Goal: Task Accomplishment & Management: Manage account settings

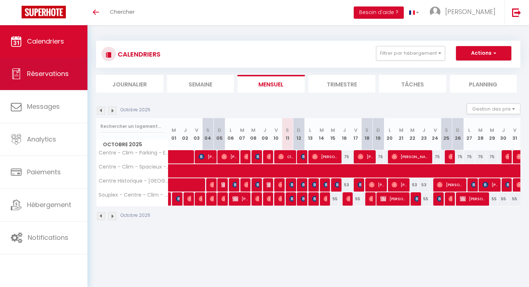
click at [48, 81] on link "Réservations" at bounding box center [44, 74] width 88 height 32
select select "not_cancelled"
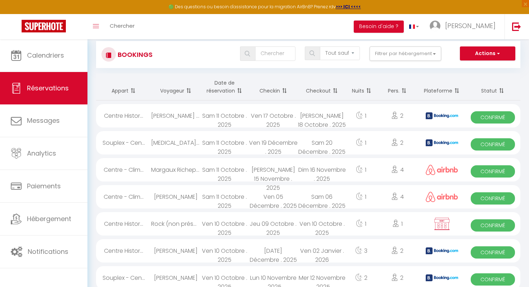
scroll to position [13, 0]
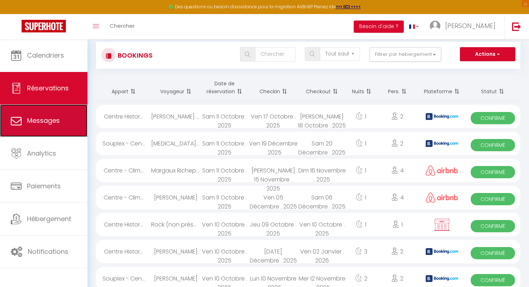
click at [50, 125] on link "Messages" at bounding box center [44, 120] width 88 height 32
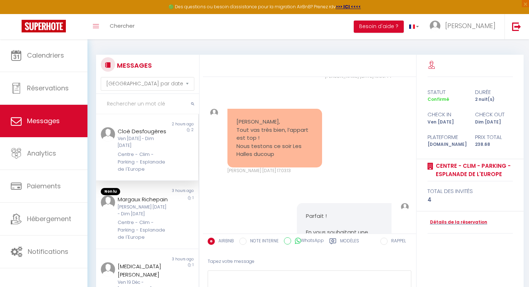
scroll to position [3906, 0]
click at [129, 206] on div "[PERSON_NAME] [DATE] - Dim [DATE]" at bounding box center [143, 211] width 50 height 14
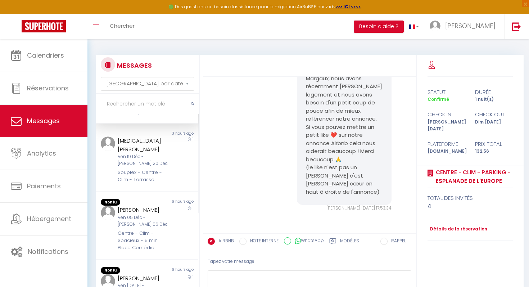
scroll to position [129, 0]
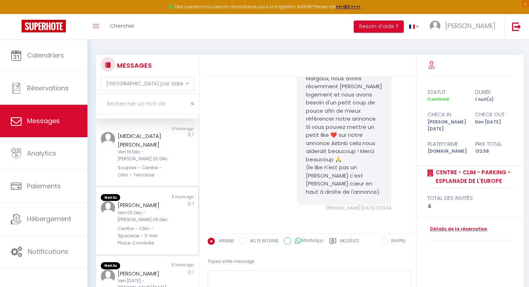
click at [167, 201] on div "[PERSON_NAME]" at bounding box center [143, 205] width 50 height 9
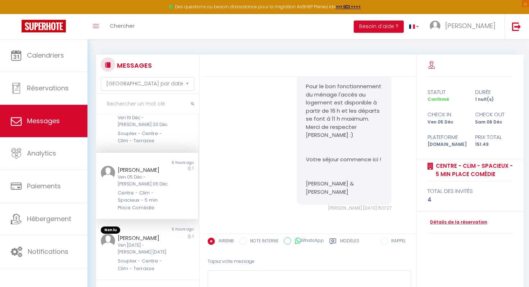
scroll to position [175, 0]
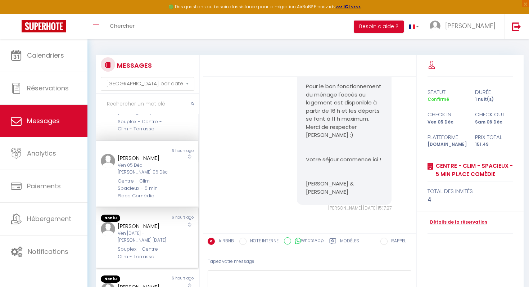
click at [156, 230] on div "Ven [DATE] - [PERSON_NAME] [DATE]" at bounding box center [143, 237] width 50 height 14
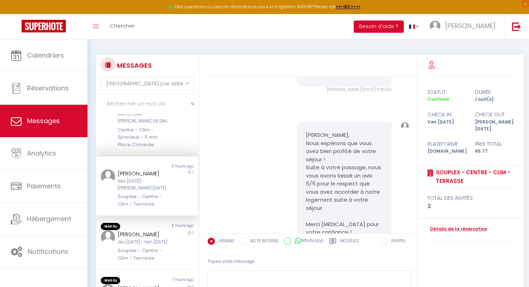
scroll to position [237, 0]
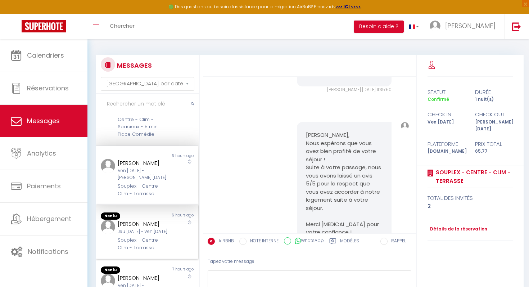
click at [152, 228] on div "Jeu [DATE] - Ven [DATE]" at bounding box center [143, 231] width 50 height 7
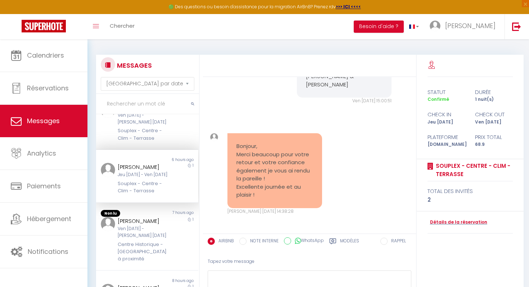
scroll to position [298, 0]
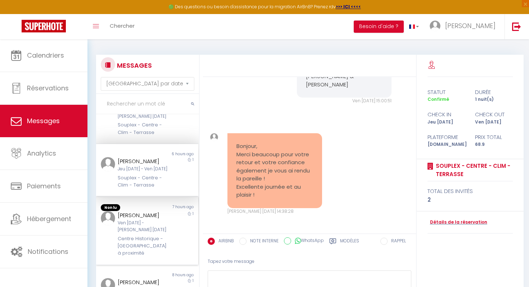
click at [147, 211] on div "[PERSON_NAME]" at bounding box center [143, 215] width 50 height 9
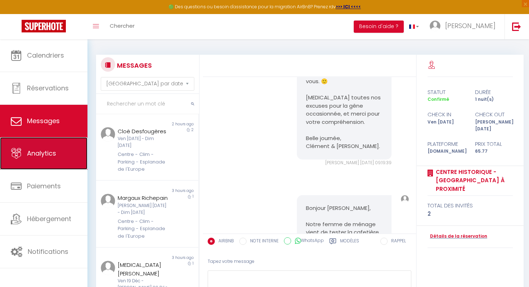
click at [40, 161] on link "Analytics" at bounding box center [44, 153] width 88 height 32
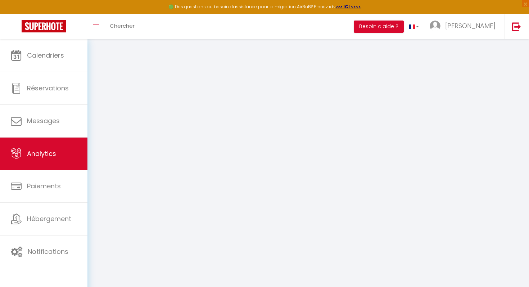
select select "2025"
select select "10"
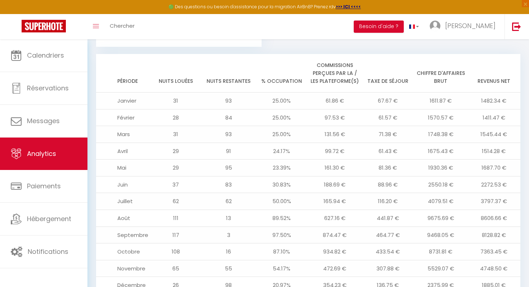
scroll to position [791, 0]
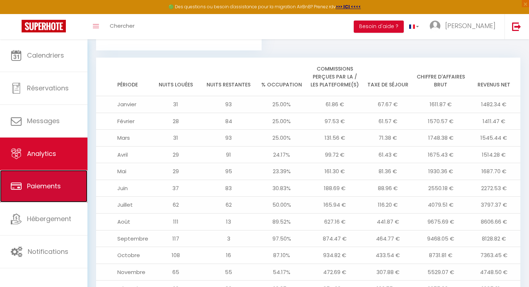
click at [53, 181] on link "Paiements" at bounding box center [44, 186] width 88 height 32
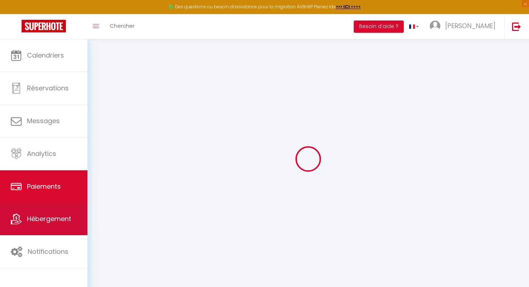
select select "2"
select select "0"
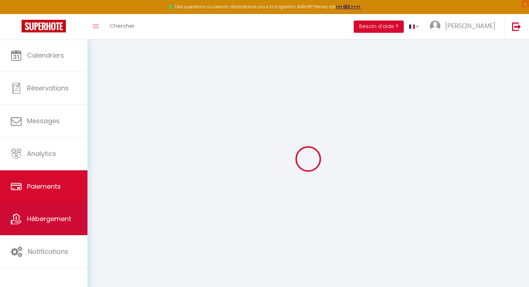
select select "0"
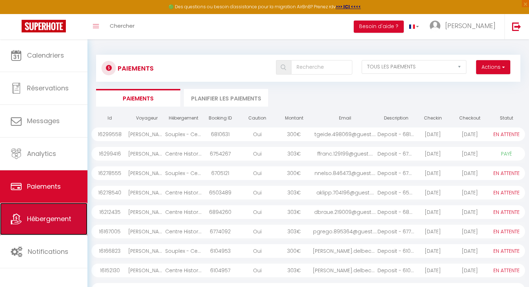
click at [48, 215] on span "Hébergement" at bounding box center [49, 218] width 44 height 9
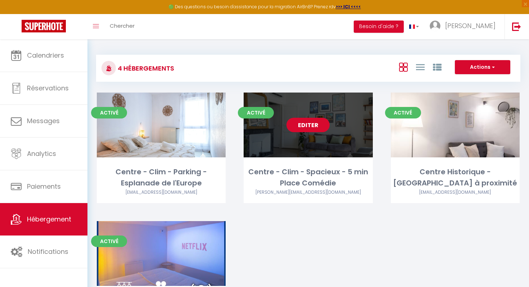
click at [303, 124] on link "Editer" at bounding box center [308, 125] width 43 height 14
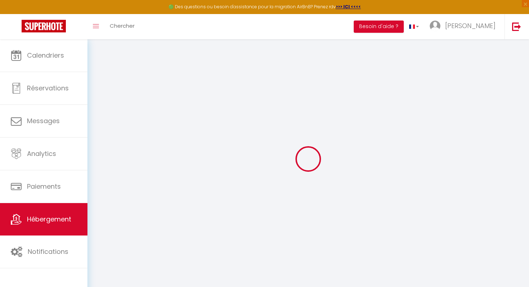
select select
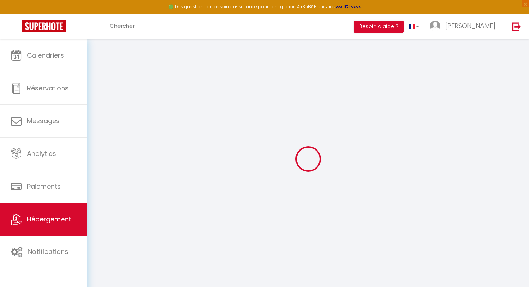
select select
checkbox input "false"
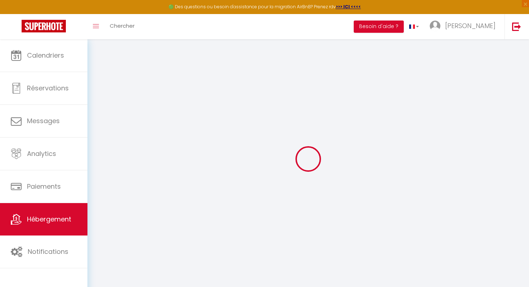
select select
type input "Centre - Clim - Spacieux - 5 min Place Comédie"
type input "[PERSON_NAME]"
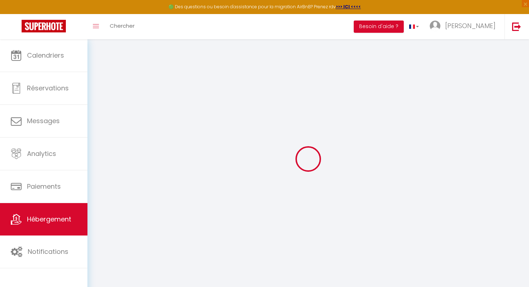
type input "60"
select select
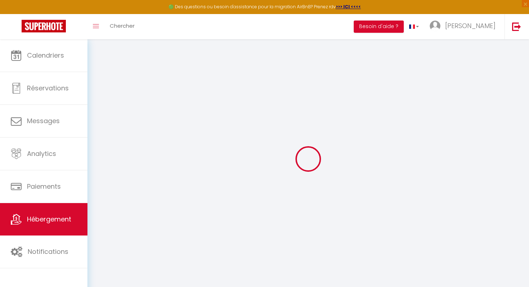
select select
type input "[STREET_ADDRESS]"
type input "34000"
type input "[GEOGRAPHIC_DATA]"
type input "[EMAIL_ADDRESS][DOMAIN_NAME]"
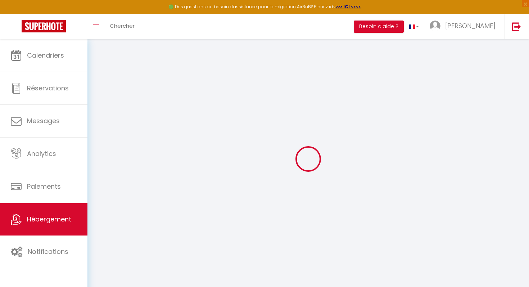
select select "11546"
checkbox input "false"
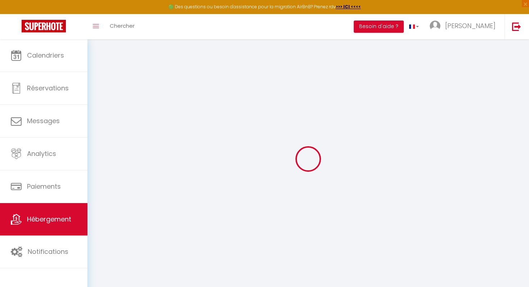
type input "0"
select select "51107"
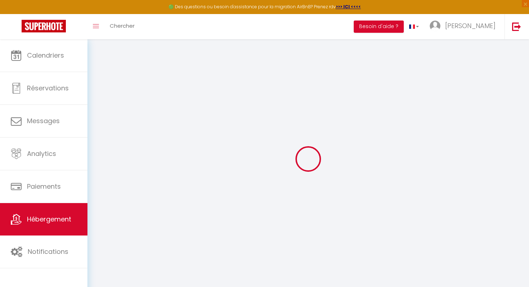
select select "51107"
select select
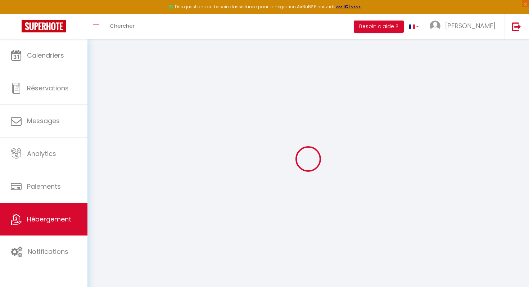
select select
checkbox input "false"
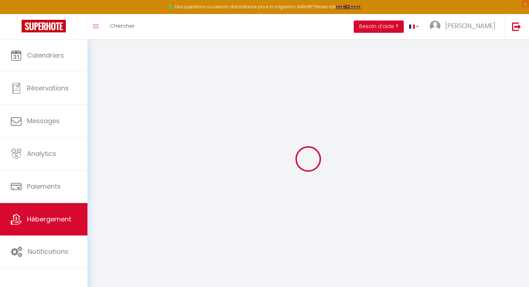
select select
checkbox input "false"
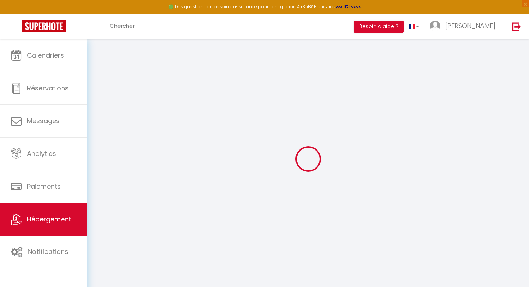
select select "well_reviewed_guests"
select select "EUR"
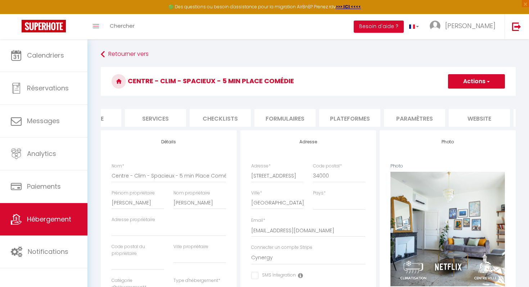
scroll to position [0, 174]
click at [349, 116] on li "Plateformes" at bounding box center [346, 118] width 61 height 18
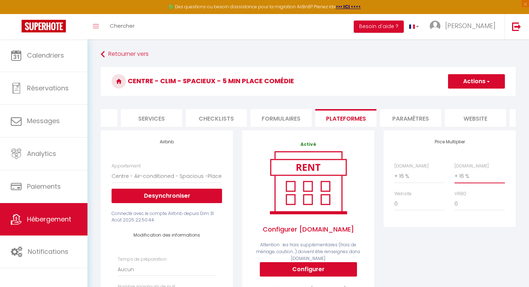
click at [464, 179] on select "0 + 1 % + 2 % + 3 % + 4 % + 5 % + 6 % + 7 % + 8 % + 9 %" at bounding box center [480, 176] width 50 height 14
select select "+ 17 %"
click at [455, 169] on select "0 + 1 % + 2 % + 3 % + 4 % + 5 % + 6 % + 7 % + 8 % + 9 %" at bounding box center [480, 176] width 50 height 14
click at [465, 82] on button "Actions" at bounding box center [476, 81] width 57 height 14
click at [461, 95] on link "Enregistrer" at bounding box center [476, 97] width 57 height 9
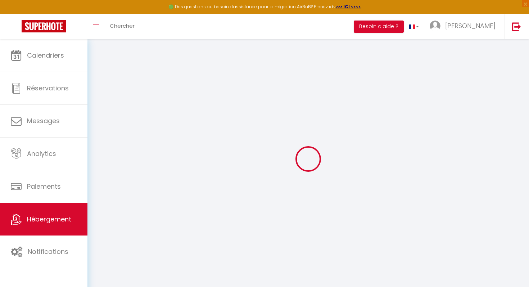
select select "well_reviewed_guests"
select select "EUR"
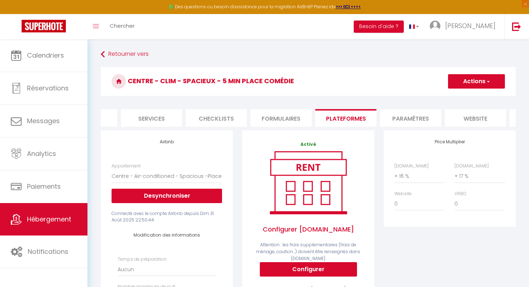
click at [277, 115] on li "Formulaires" at bounding box center [281, 118] width 61 height 18
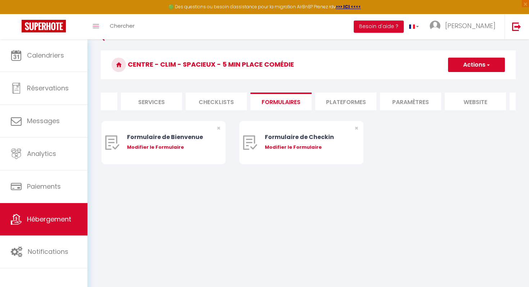
scroll to position [25, 0]
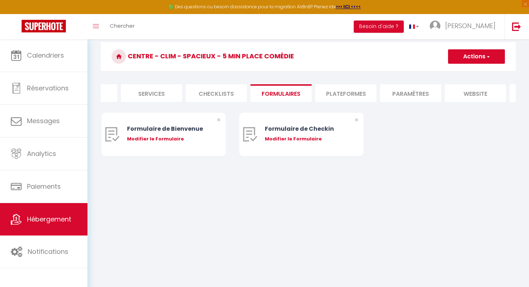
click at [411, 94] on li "Paramètres" at bounding box center [410, 93] width 61 height 18
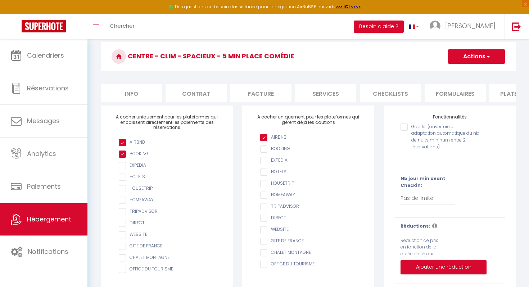
click at [252, 92] on li "Facture" at bounding box center [261, 93] width 61 height 18
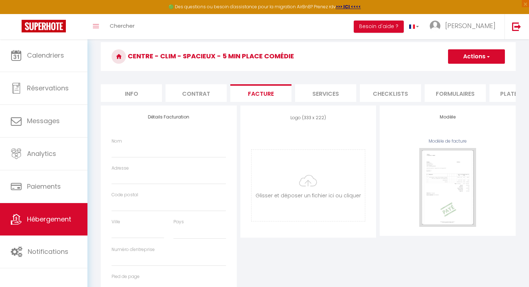
select select
click at [201, 94] on li "Contrat" at bounding box center [196, 93] width 61 height 18
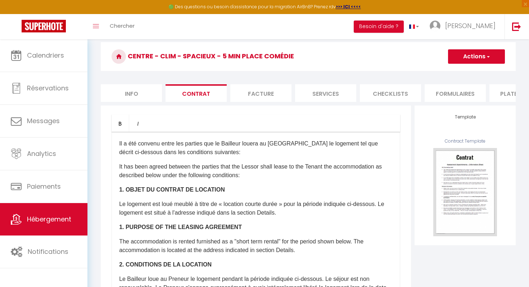
click at [133, 95] on li "Info" at bounding box center [131, 93] width 61 height 18
select select
checkbox input "false"
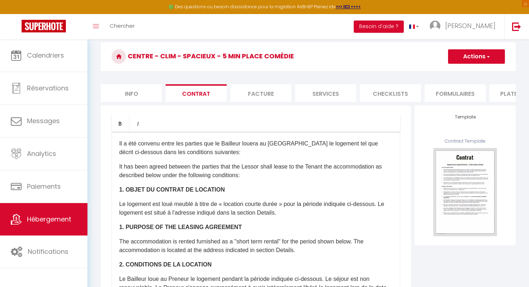
checkbox input "false"
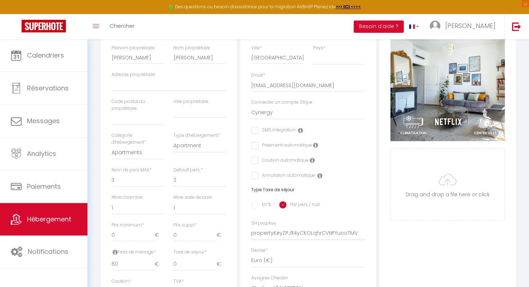
scroll to position [155, 0]
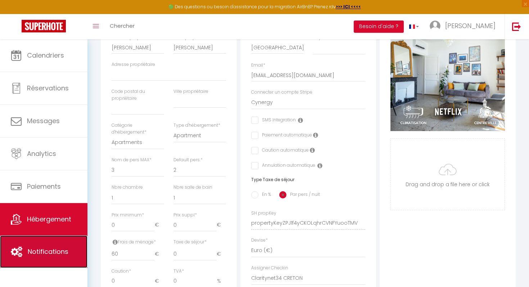
click at [29, 247] on span "Notifications" at bounding box center [48, 251] width 41 height 9
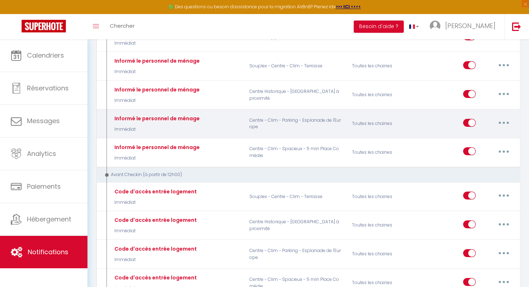
scroll to position [143, 0]
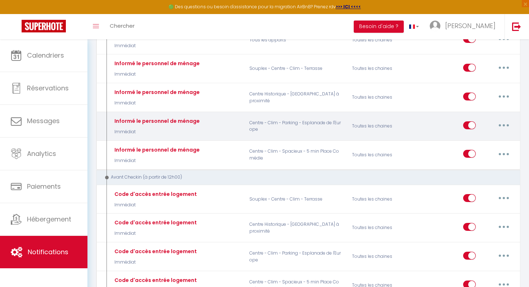
click at [502, 124] on button "button" at bounding box center [504, 126] width 20 height 12
click at [471, 142] on link "Editer" at bounding box center [485, 141] width 53 height 12
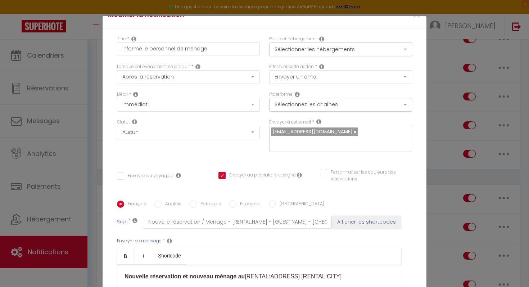
scroll to position [0, 0]
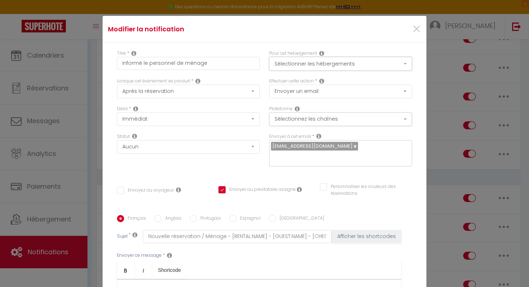
click at [278, 67] on button "Sélectionner les hébergements" at bounding box center [340, 64] width 143 height 14
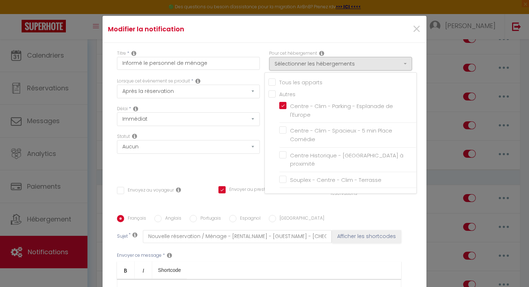
click at [237, 166] on div "Statut Aucun Si la réservation est payée Si réservation non payée Si la caution…" at bounding box center [188, 153] width 152 height 41
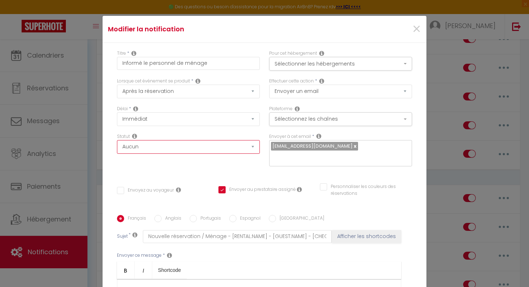
click at [137, 154] on select "Aucun Si la réservation est payée Si réservation non payée Si la caution a été …" at bounding box center [188, 147] width 143 height 14
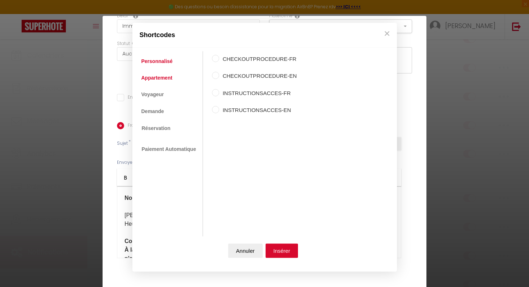
click at [154, 78] on link "Appartement" at bounding box center [157, 77] width 38 height 13
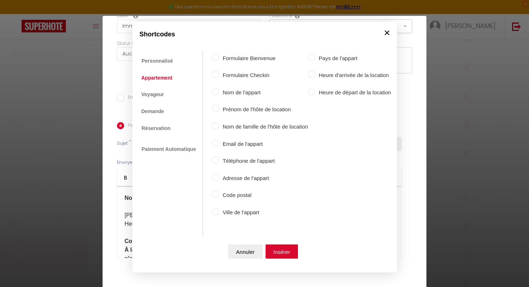
click at [389, 33] on button "×" at bounding box center [387, 32] width 11 height 14
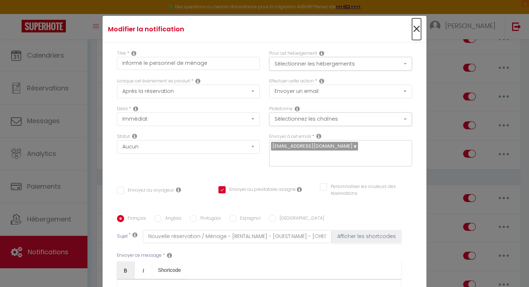
click at [421, 28] on span "×" at bounding box center [416, 29] width 9 height 22
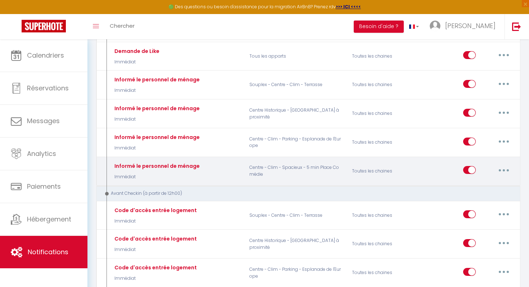
scroll to position [121, 0]
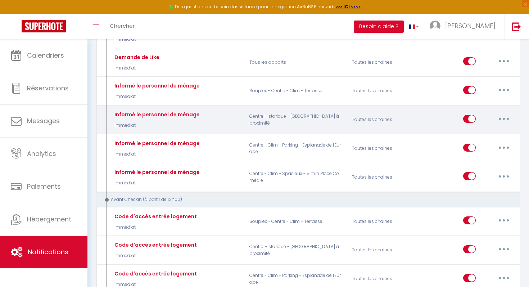
click at [501, 120] on button "button" at bounding box center [504, 119] width 20 height 12
click at [478, 131] on link "Editer" at bounding box center [485, 135] width 53 height 12
checkbox input "false"
checkbox input "true"
checkbox input "false"
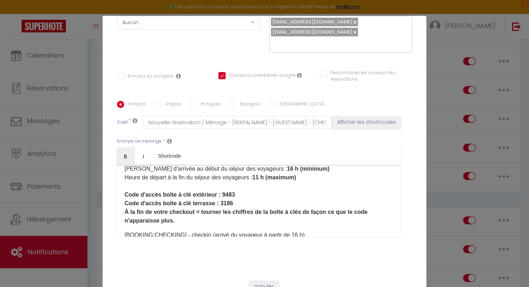
scroll to position [31, 0]
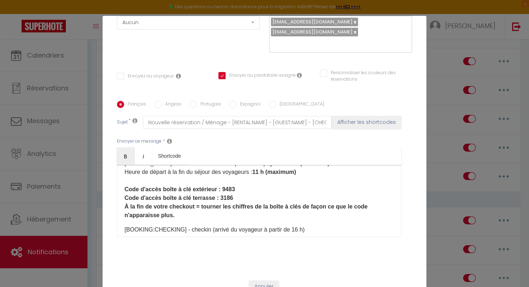
click at [166, 101] on label "Anglais" at bounding box center [172, 105] width 20 height 8
click at [162, 101] on input "Anglais" at bounding box center [158, 104] width 7 height 7
radio input "true"
checkbox input "false"
checkbox input "true"
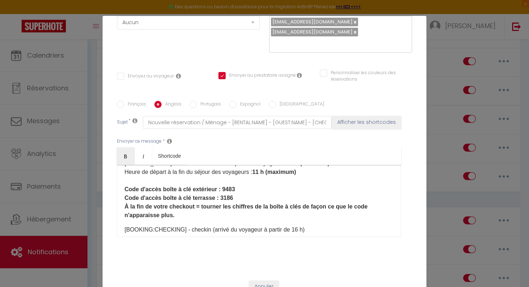
checkbox input "false"
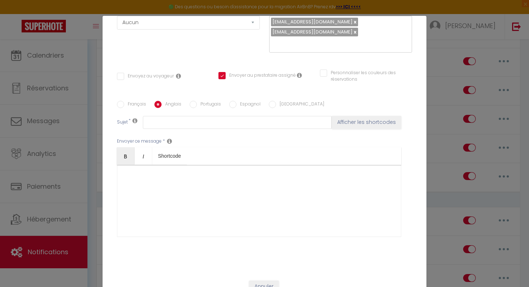
click at [137, 101] on label "Français" at bounding box center [135, 105] width 22 height 8
click at [124, 101] on input "Français" at bounding box center [120, 104] width 7 height 7
radio input "true"
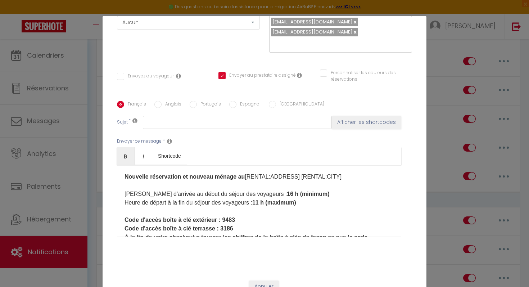
checkbox input "false"
checkbox input "true"
checkbox input "false"
type input "Nouvelle réservation / Ménage - [RENTAL:NAME] - [GUEST:NAME] - [CHECKING:DD-MM-…"
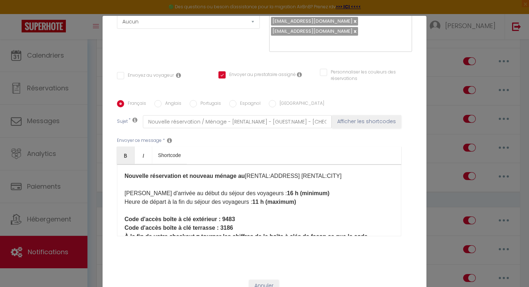
checkbox input "false"
checkbox input "true"
checkbox input "false"
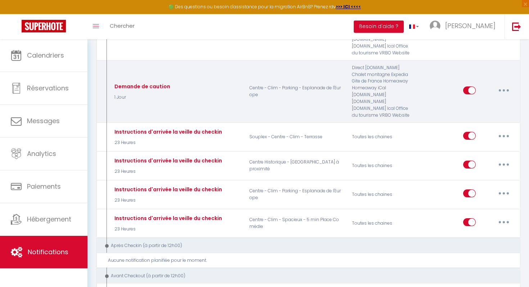
scroll to position [575, 0]
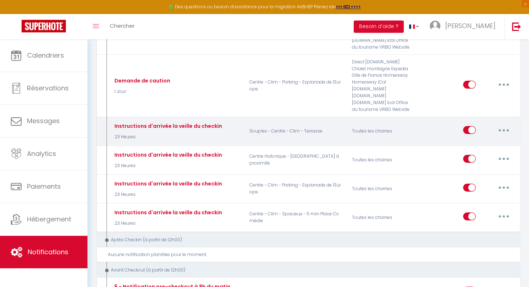
click at [507, 127] on button "button" at bounding box center [504, 130] width 20 height 12
click at [474, 142] on link "Editer" at bounding box center [485, 146] width 53 height 12
type input "Instructions d'arrivée la veille du checkin"
select select "23 Heures"
select select "if_booking_is_paid"
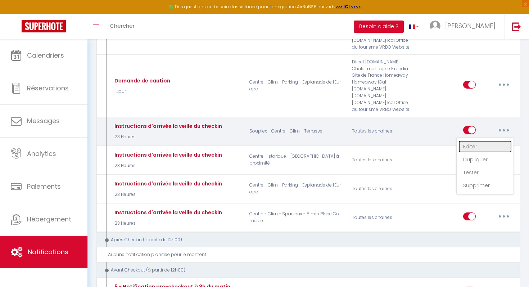
checkbox input "true"
checkbox input "false"
radio input "true"
type input "Instructions pour votre arrivée"
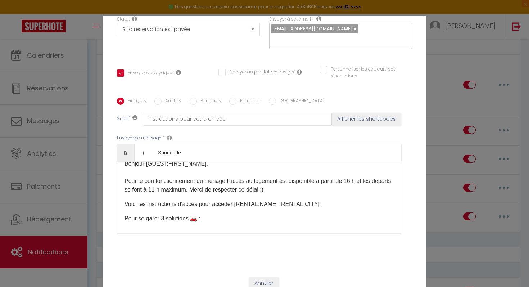
scroll to position [0, 0]
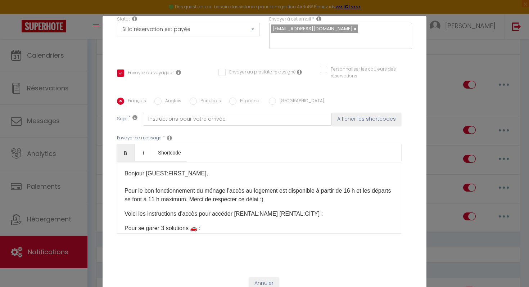
click at [161, 101] on input "Anglais" at bounding box center [158, 101] width 7 height 7
radio input "true"
checkbox input "true"
checkbox input "false"
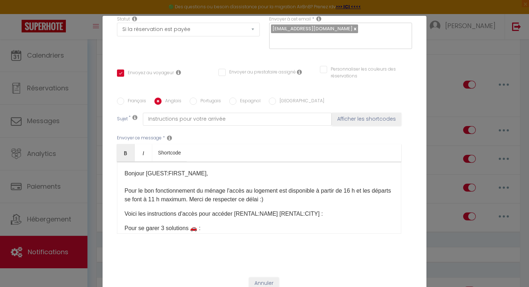
type input "Arrival instructions"
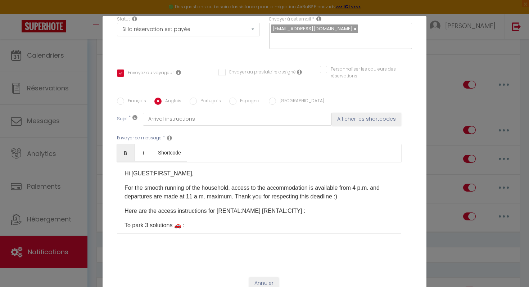
click at [195, 99] on input "Portugais" at bounding box center [193, 101] width 7 height 7
radio input "true"
checkbox input "true"
checkbox input "false"
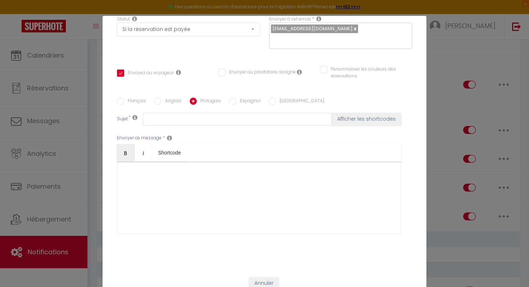
click at [229, 101] on input "Espagnol" at bounding box center [232, 101] width 7 height 7
radio input "true"
checkbox input "true"
checkbox input "false"
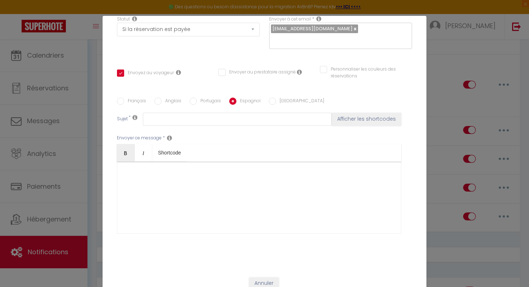
type input "Instrucciones de llegada"
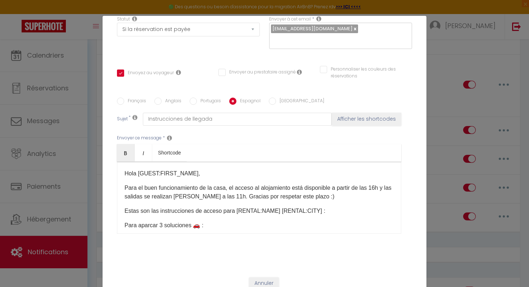
click at [269, 101] on input "[GEOGRAPHIC_DATA]" at bounding box center [272, 101] width 7 height 7
radio input "true"
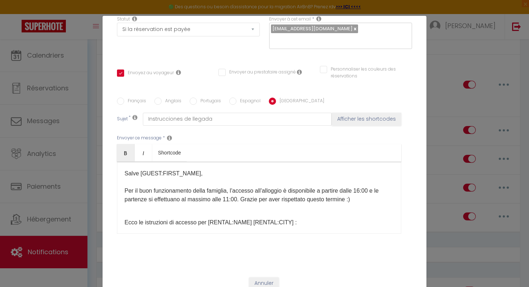
checkbox input "true"
checkbox input "false"
type input "Istruzioni per l'arrivo"
click at [142, 102] on label "Français" at bounding box center [135, 102] width 22 height 8
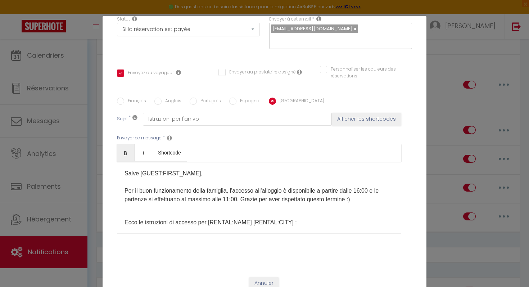
click at [124, 102] on input "Français" at bounding box center [120, 101] width 7 height 7
radio input "true"
checkbox input "true"
checkbox input "false"
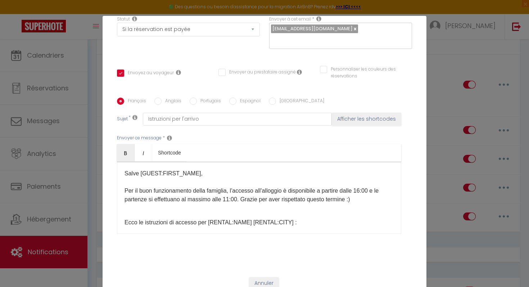
type input "Instructions pour votre arrivée"
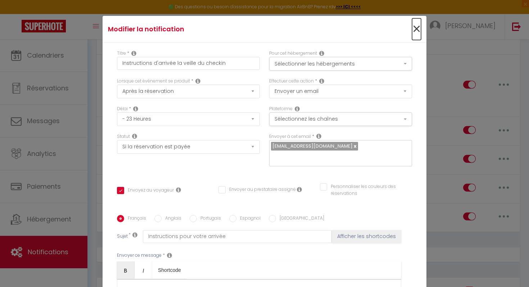
click at [416, 28] on span "×" at bounding box center [416, 29] width 9 height 22
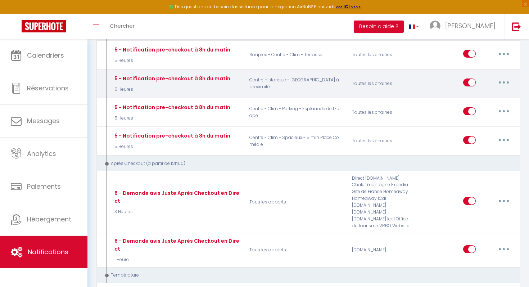
scroll to position [813, 0]
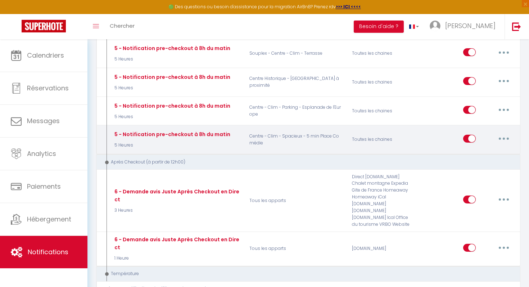
click at [502, 134] on button "button" at bounding box center [504, 139] width 20 height 12
click at [473, 153] on link "Editer" at bounding box center [485, 155] width 53 height 12
type input "5 - Notification pre-checkout à 8h du matin"
select select "4"
select select "5 Heures"
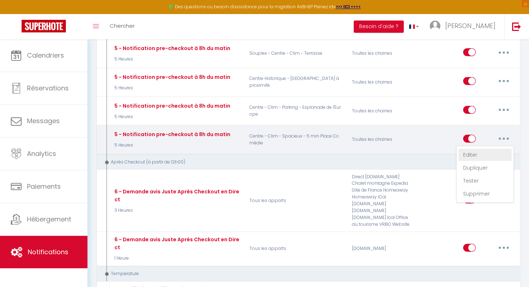
checkbox input "true"
checkbox input "false"
type input "Procédure pour votre départ - [RENTAL:NAME] - [GUEST:FIRST_NAME] [GUEST:NAME]"
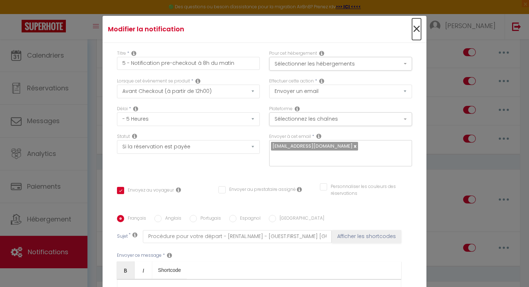
click at [417, 28] on span "×" at bounding box center [416, 29] width 9 height 22
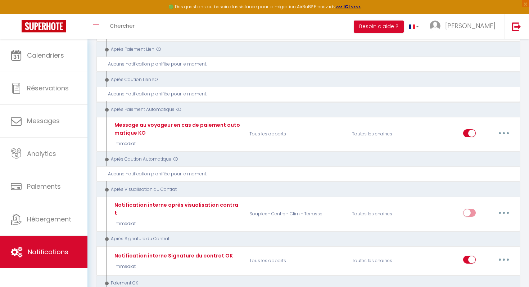
scroll to position [1198, 0]
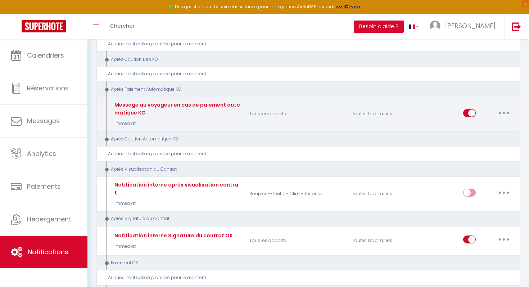
click at [505, 111] on button "button" at bounding box center [504, 113] width 20 height 12
click at [473, 124] on link "Editer" at bounding box center [485, 129] width 53 height 12
type input "Message au voyageur en cas de paiement automatique KO"
select select "12"
select select "Immédiat"
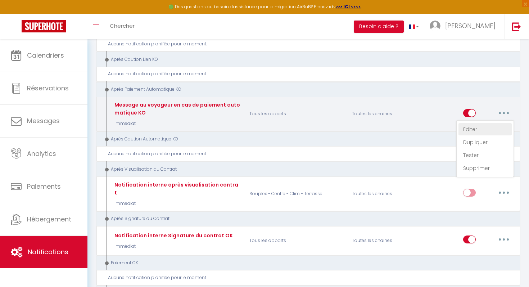
select select
checkbox input "true"
checkbox input "false"
type input "Votre réservation n'est pas confirmée - [BOOKING:ID] - [GUEST:FIRST_NAME] [GUES…"
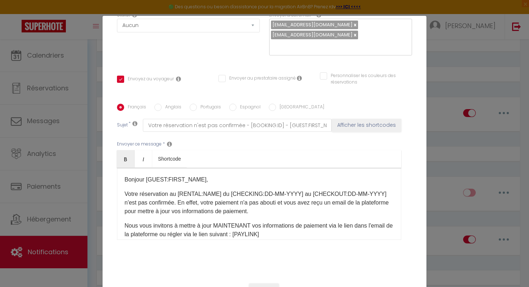
scroll to position [0, 0]
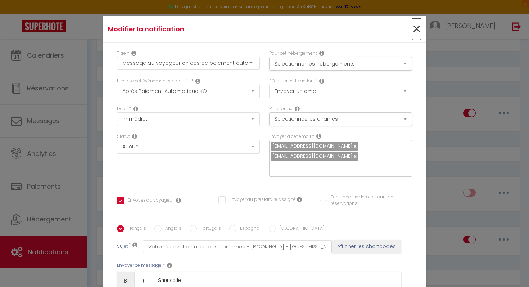
click at [419, 31] on span "×" at bounding box center [416, 29] width 9 height 22
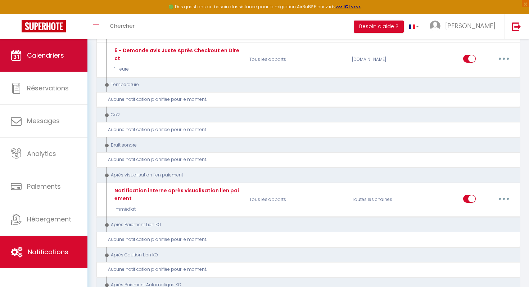
scroll to position [956, 0]
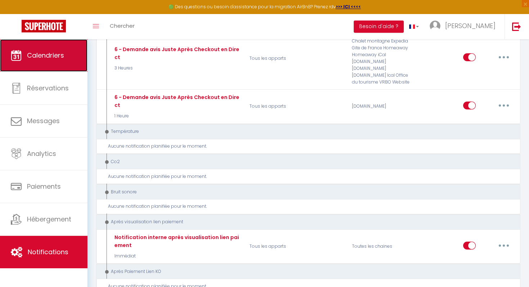
click at [52, 54] on span "Calendriers" at bounding box center [45, 55] width 37 height 9
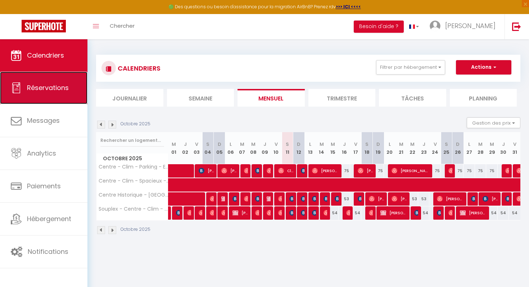
click at [42, 84] on span "Réservations" at bounding box center [48, 87] width 42 height 9
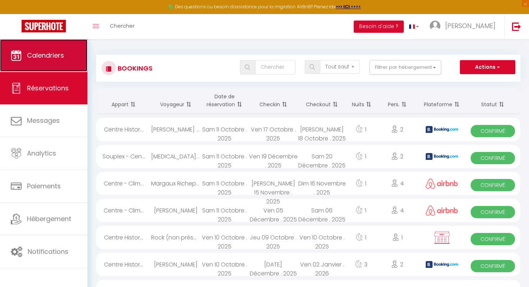
click at [39, 58] on span "Calendriers" at bounding box center [45, 55] width 37 height 9
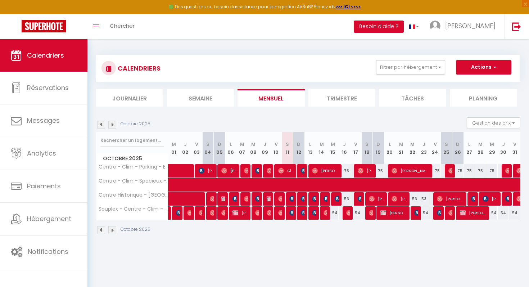
click at [327, 97] on li "Trimestre" at bounding box center [342, 98] width 67 height 18
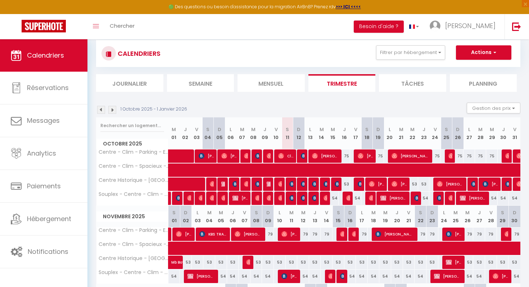
scroll to position [8, 0]
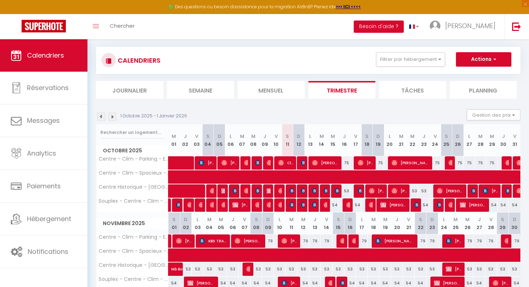
click at [138, 90] on li "Journalier" at bounding box center [129, 90] width 67 height 18
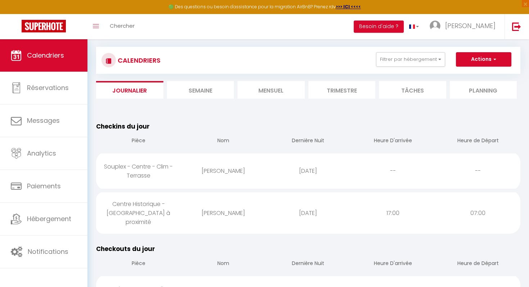
click at [204, 92] on li "Semaine" at bounding box center [200, 90] width 67 height 18
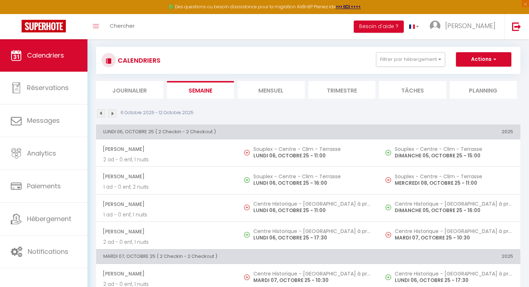
click at [309, 91] on li "Trimestre" at bounding box center [342, 90] width 67 height 18
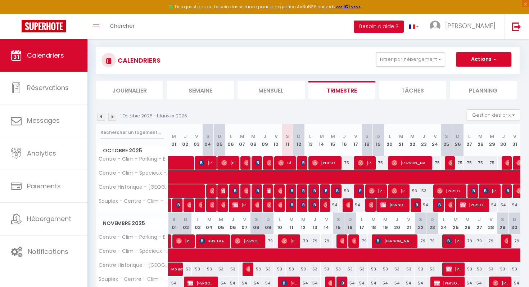
click at [102, 115] on img at bounding box center [101, 117] width 8 height 8
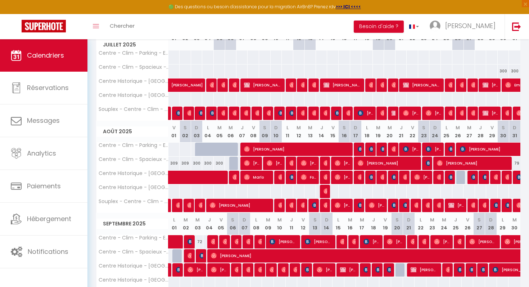
scroll to position [112, 0]
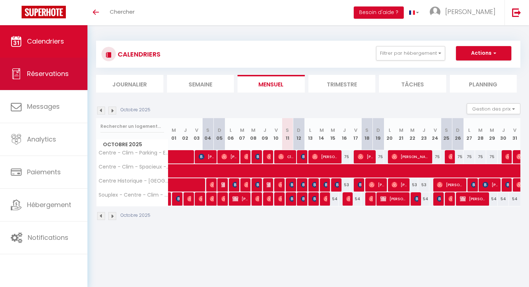
click at [23, 70] on link "Réservations" at bounding box center [44, 74] width 88 height 32
select select "not_cancelled"
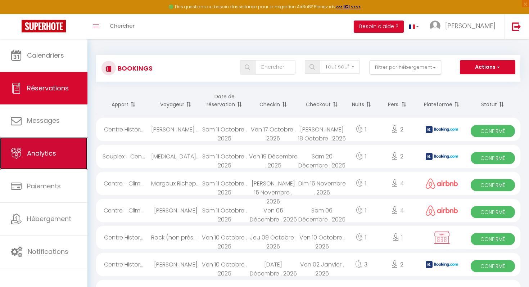
click at [39, 152] on span "Analytics" at bounding box center [41, 153] width 29 height 9
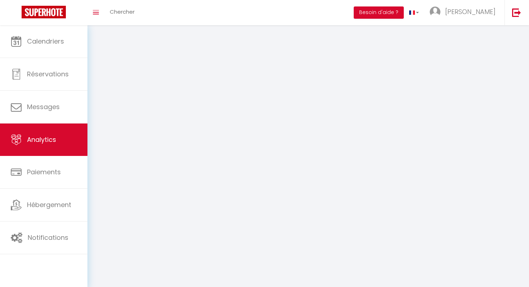
select select "2025"
select select "10"
